Goal: Task Accomplishment & Management: Manage account settings

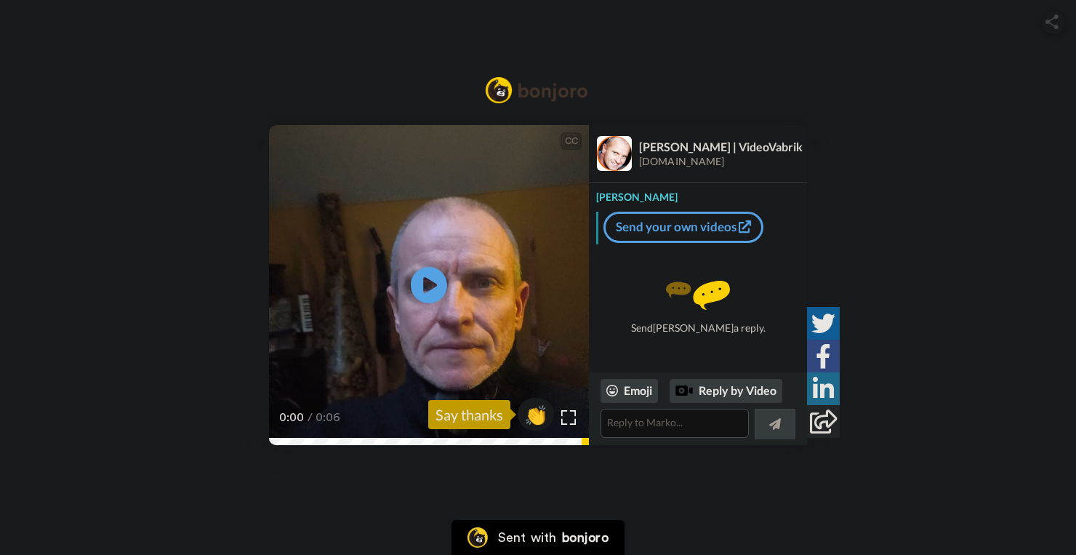
click at [457, 345] on video at bounding box center [429, 285] width 320 height 320
click at [533, 411] on span "👏" at bounding box center [536, 414] width 46 height 29
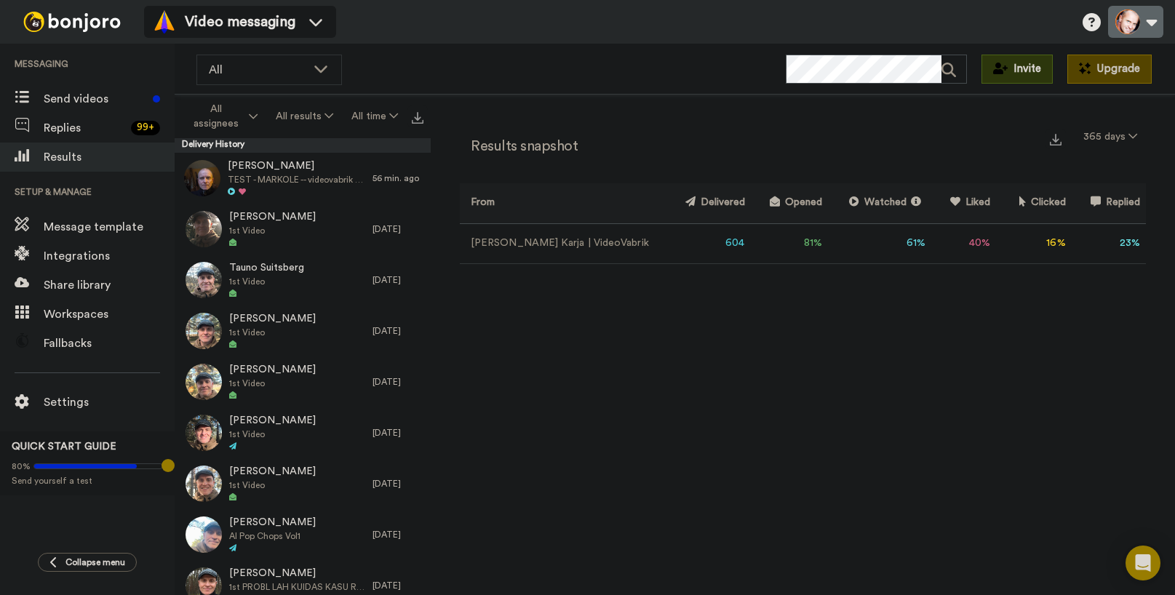
click at [1154, 28] on button at bounding box center [1135, 22] width 55 height 32
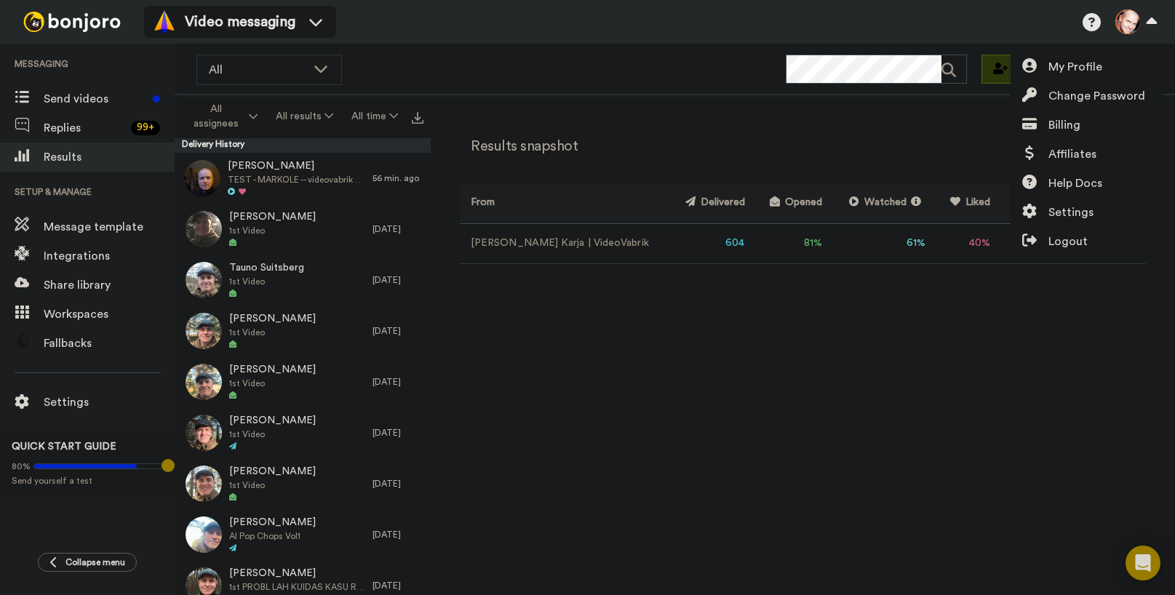
click at [1032, 417] on div "Results snapshot 365 days From Delivered Opened Watched Liked Clicked Replied F…" at bounding box center [803, 349] width 744 height 508
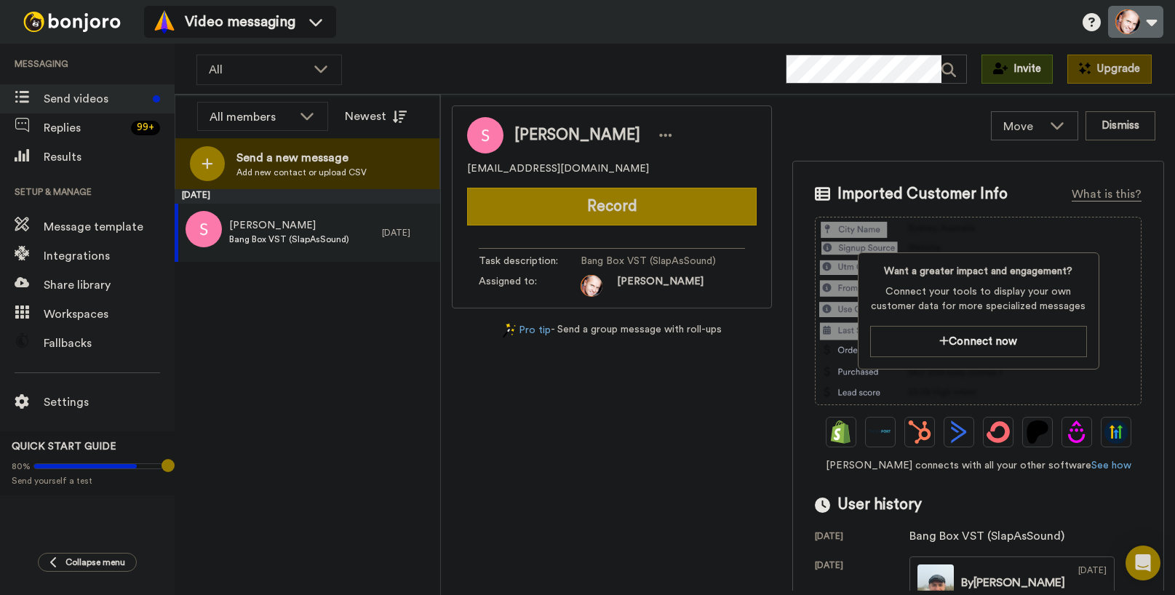
click at [1155, 21] on button at bounding box center [1135, 22] width 55 height 32
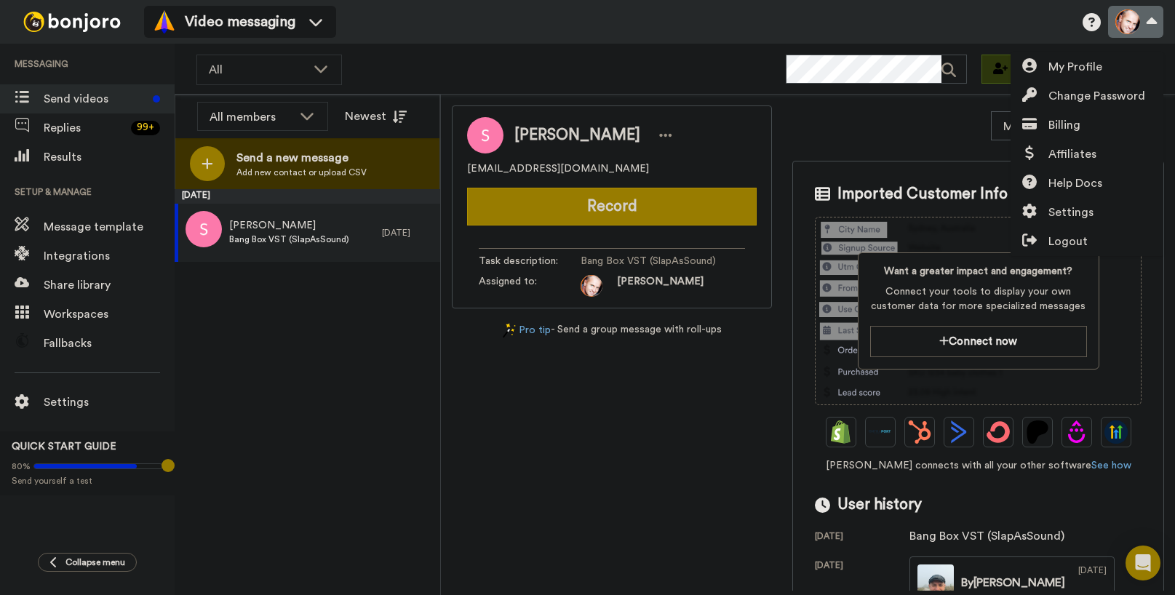
click at [1129, 22] on button at bounding box center [1135, 22] width 55 height 32
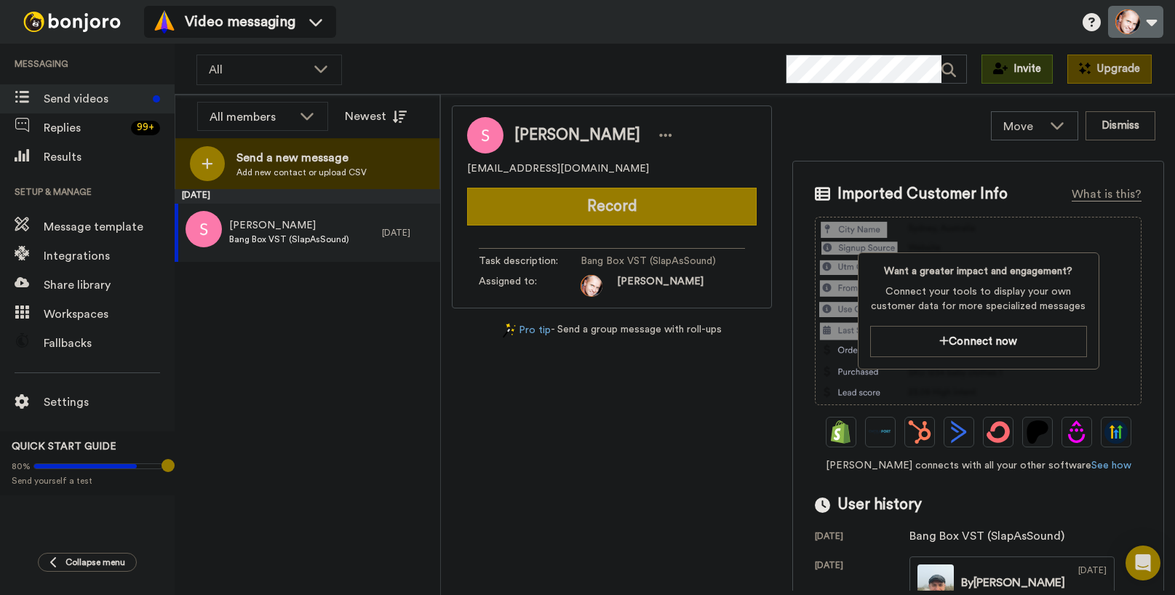
click at [1161, 23] on button at bounding box center [1135, 22] width 55 height 32
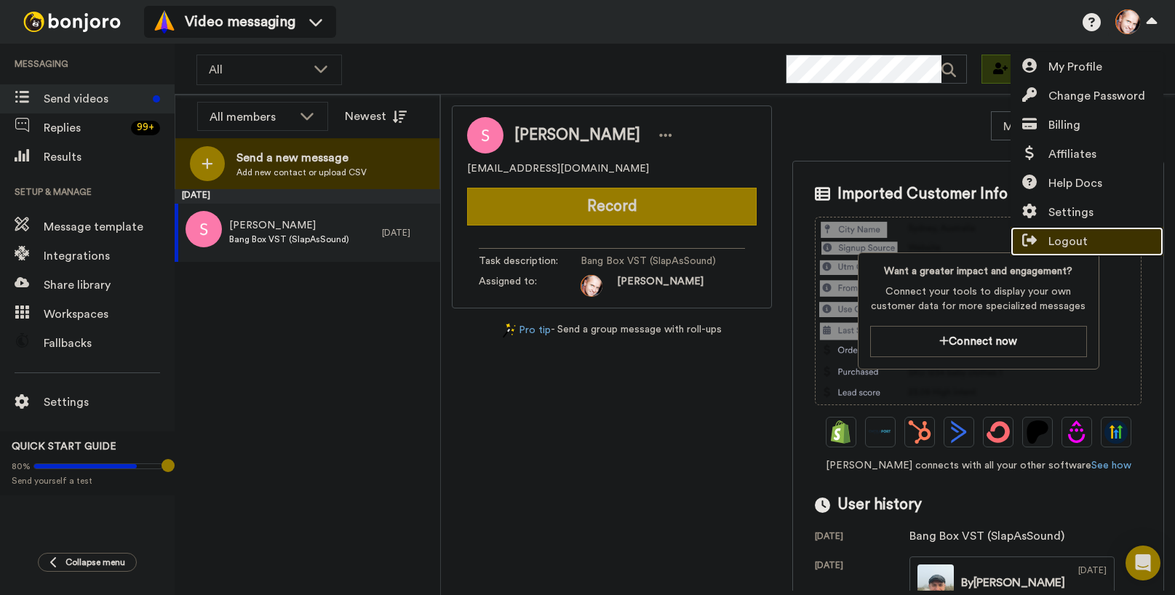
click at [1066, 240] on span "Logout" at bounding box center [1067, 241] width 39 height 17
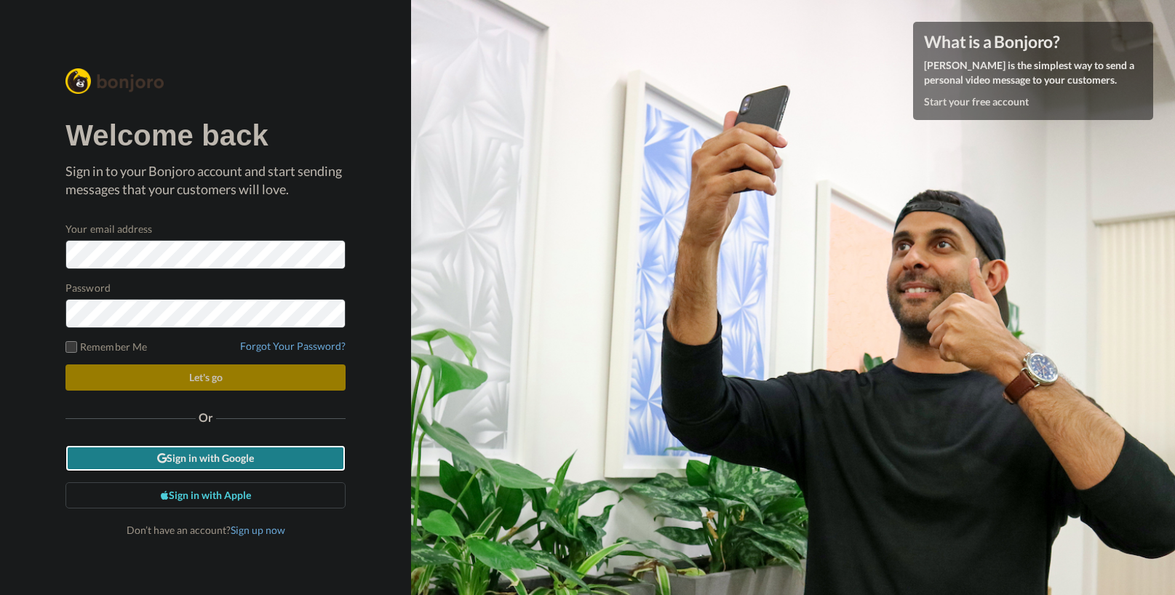
click at [262, 457] on link "Sign in with Google" at bounding box center [205, 458] width 280 height 26
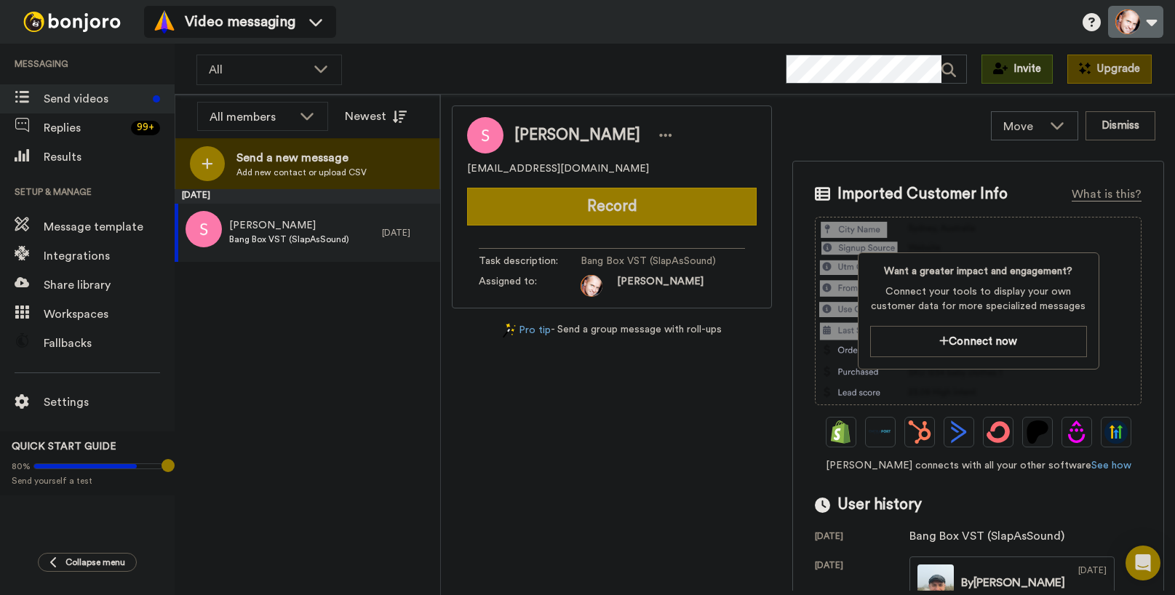
click at [1147, 19] on button at bounding box center [1135, 22] width 55 height 32
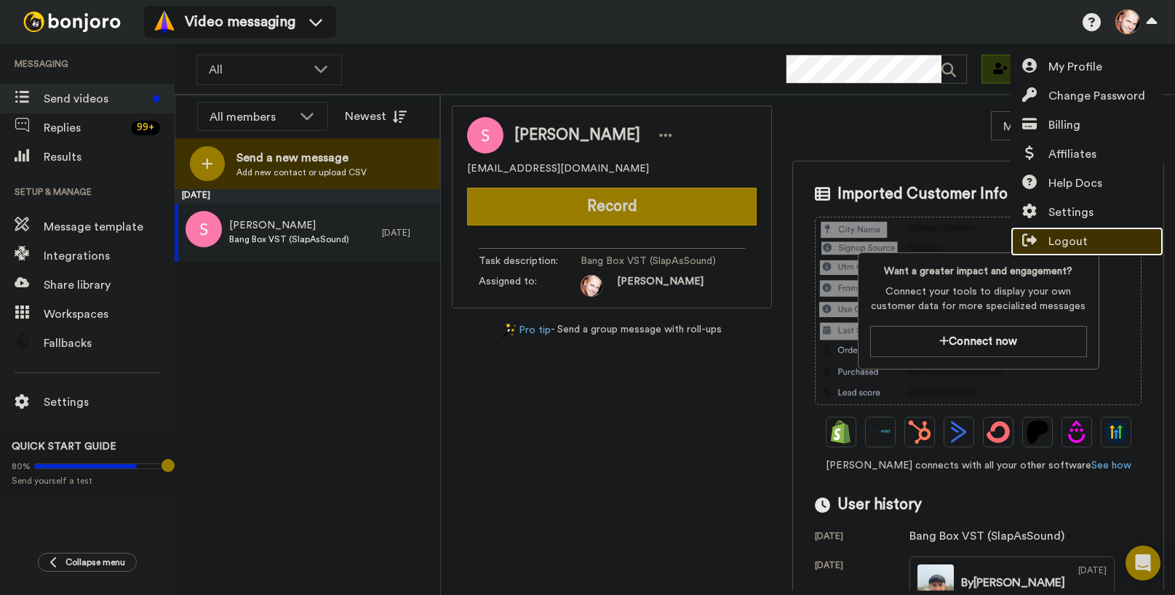
click at [1076, 244] on span "Logout" at bounding box center [1067, 241] width 39 height 17
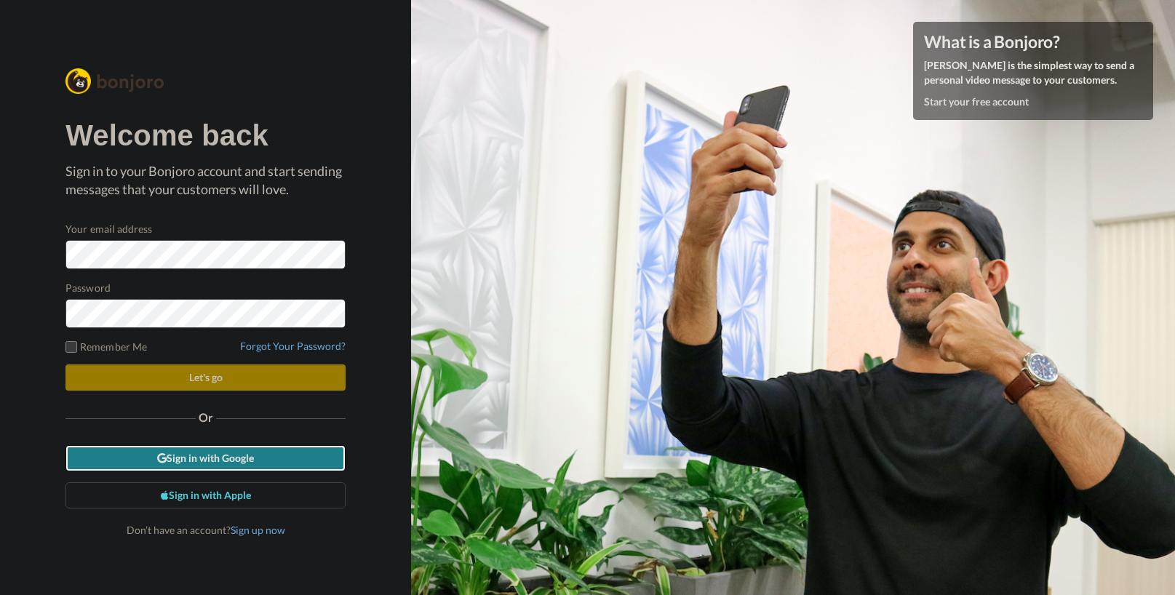
click at [242, 456] on link "Sign in with Google" at bounding box center [205, 458] width 280 height 26
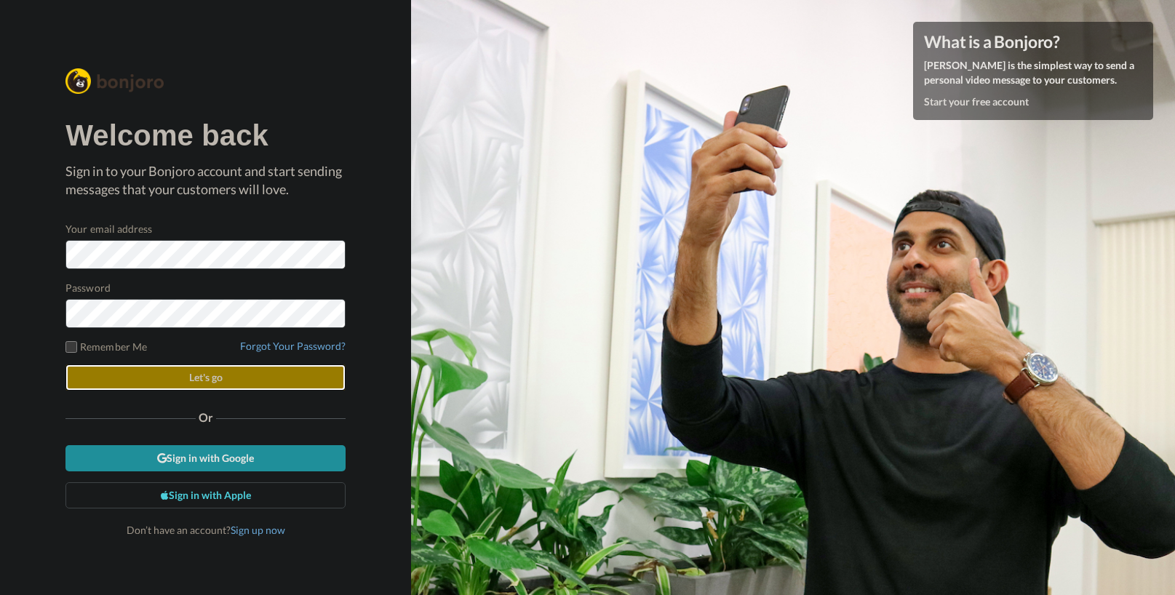
click at [225, 377] on button "Let's go" at bounding box center [205, 377] width 280 height 26
